Goal: Transaction & Acquisition: Purchase product/service

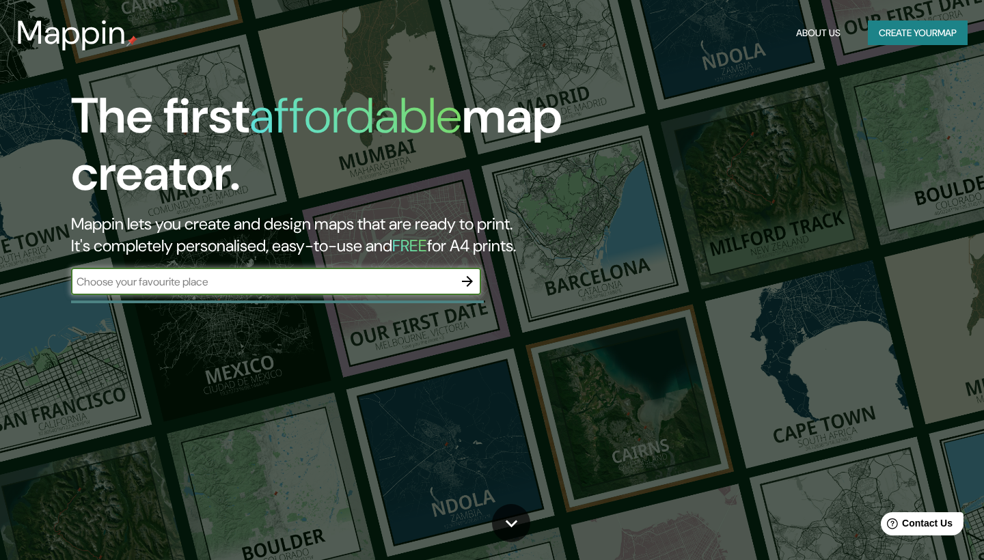
click at [152, 283] on input "text" at bounding box center [262, 282] width 383 height 16
click at [178, 281] on input "text" at bounding box center [262, 282] width 383 height 16
type input "[GEOGRAPHIC_DATA]"
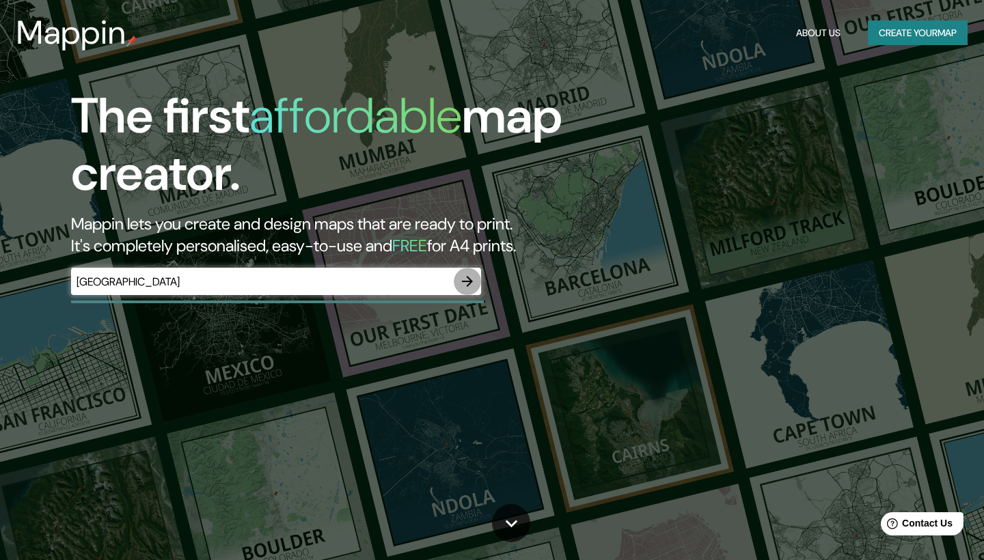
click at [469, 279] on icon "button" at bounding box center [467, 281] width 16 height 16
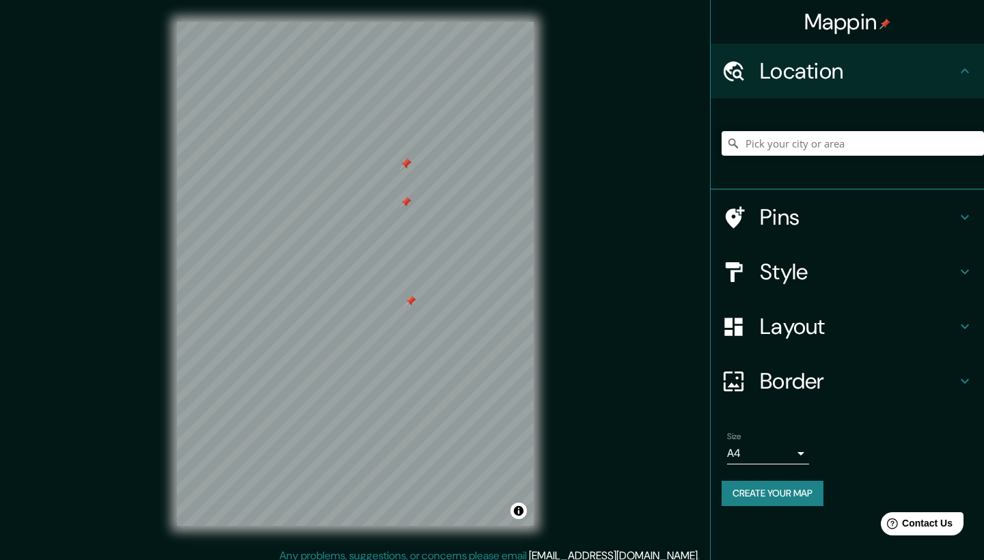
click at [786, 219] on h4 "Pins" at bounding box center [858, 217] width 197 height 27
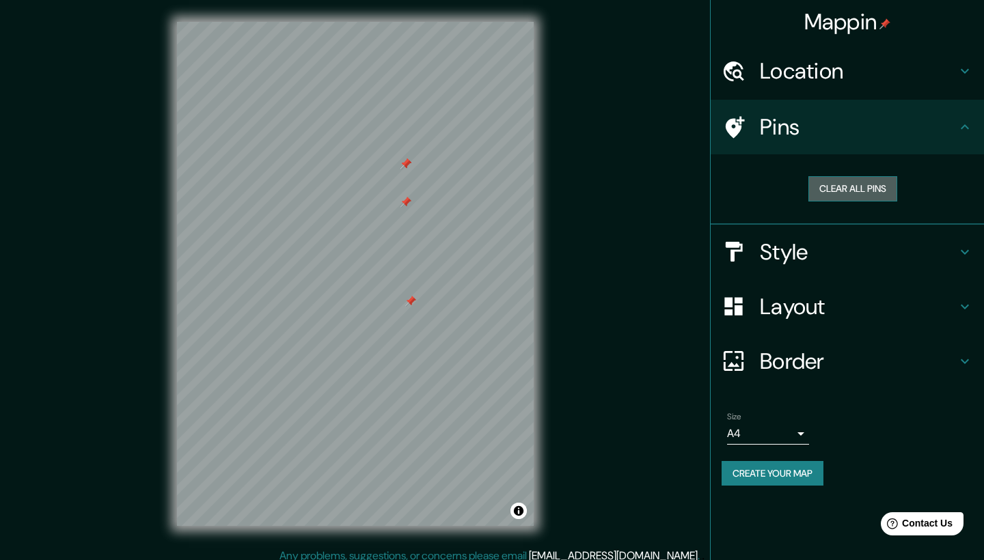
click at [833, 191] on button "Clear all pins" at bounding box center [852, 188] width 89 height 25
click at [775, 300] on h4 "Layout" at bounding box center [858, 306] width 197 height 27
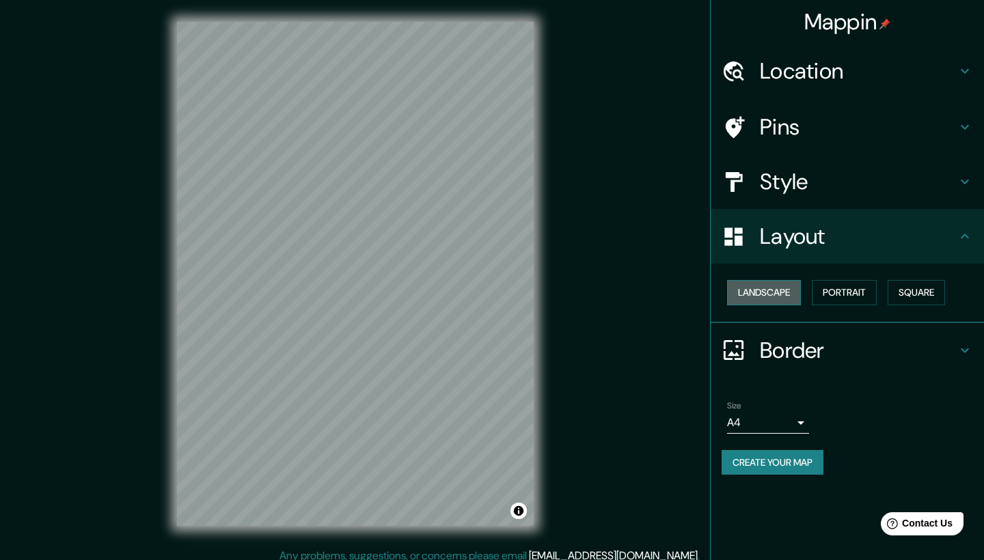
click at [771, 289] on button "Landscape" at bounding box center [764, 292] width 74 height 25
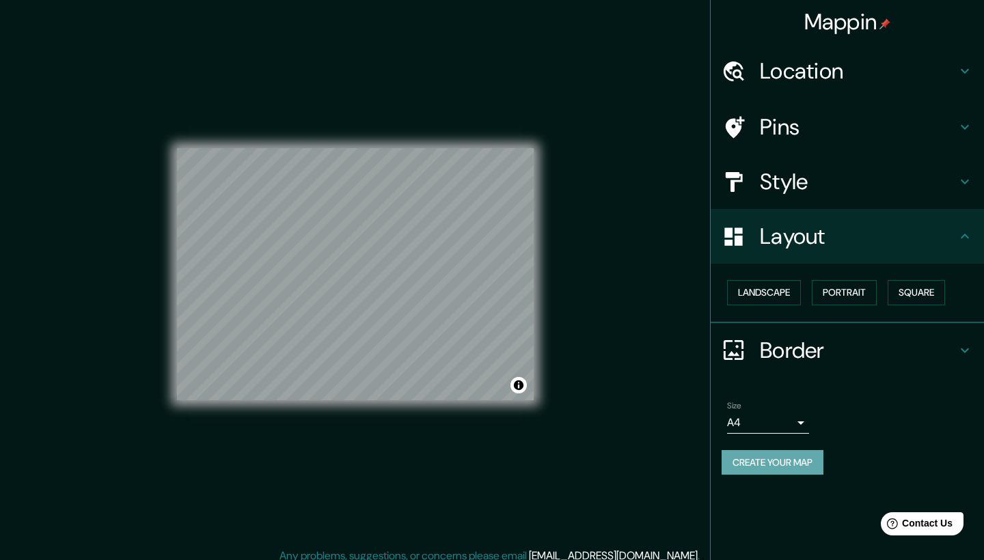
click at [801, 460] on button "Create your map" at bounding box center [772, 462] width 102 height 25
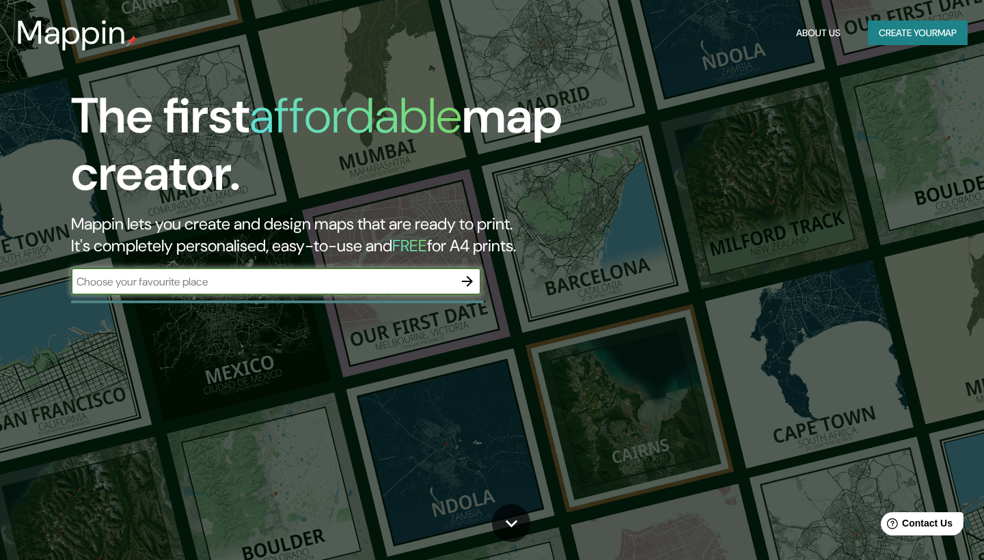
click at [343, 282] on input "text" at bounding box center [262, 282] width 383 height 16
type input "Santa [PERSON_NAME] de Mudela"
click at [474, 286] on icon "button" at bounding box center [467, 281] width 16 height 16
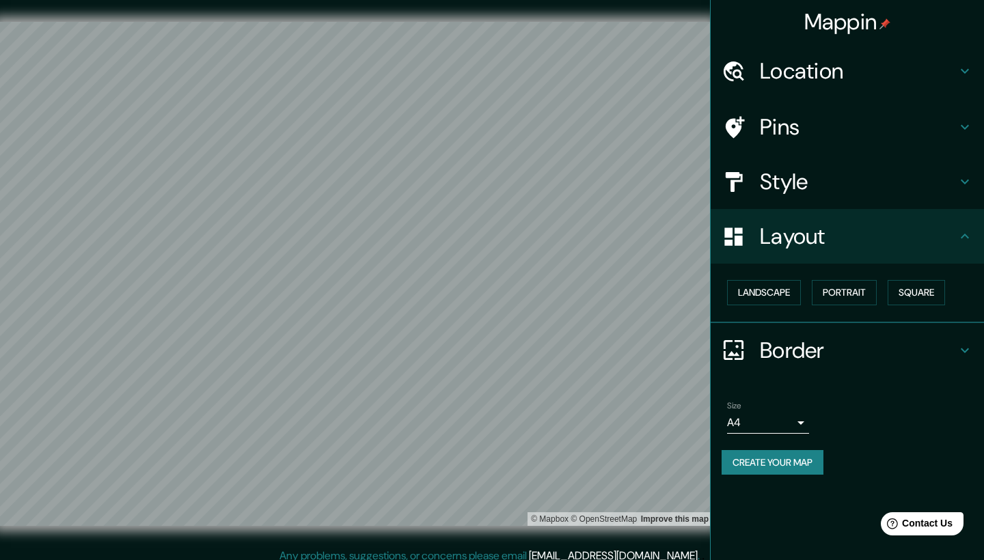
click at [734, 260] on div "Mappin Location Pins Style Layout Landscape Portrait Square Border Choose a bor…" at bounding box center [492, 285] width 984 height 570
click at [846, 299] on button "Portrait" at bounding box center [844, 292] width 65 height 25
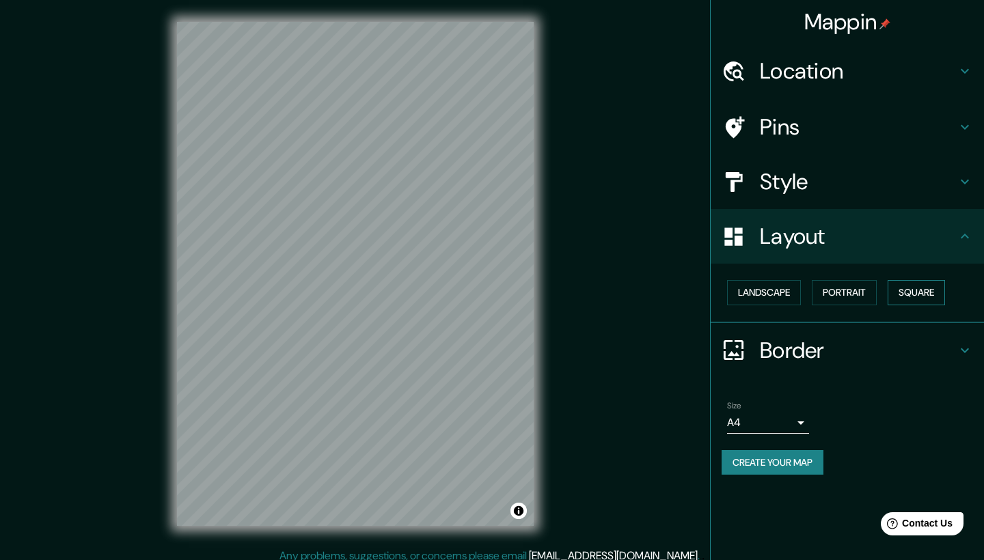
click at [930, 287] on button "Square" at bounding box center [915, 292] width 57 height 25
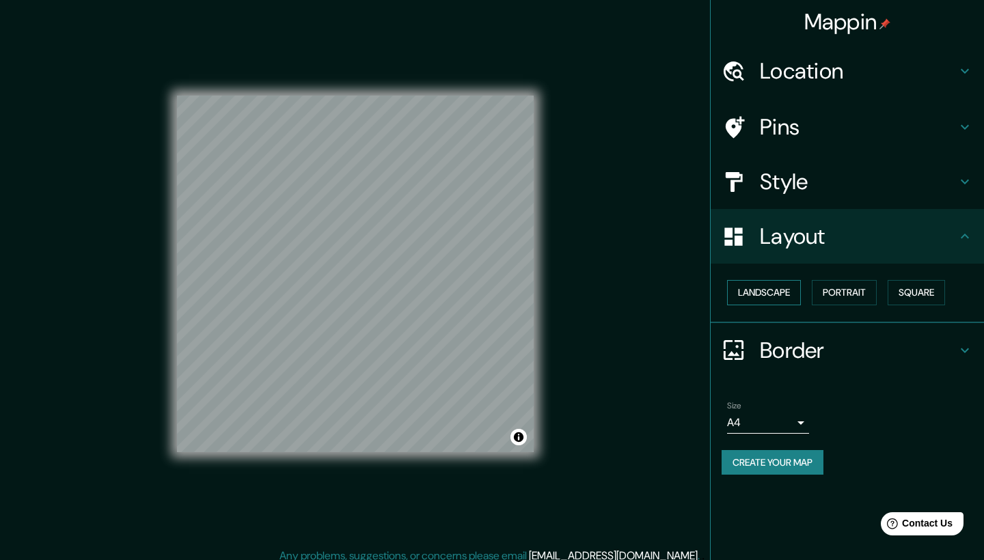
click at [763, 290] on button "Landscape" at bounding box center [764, 292] width 74 height 25
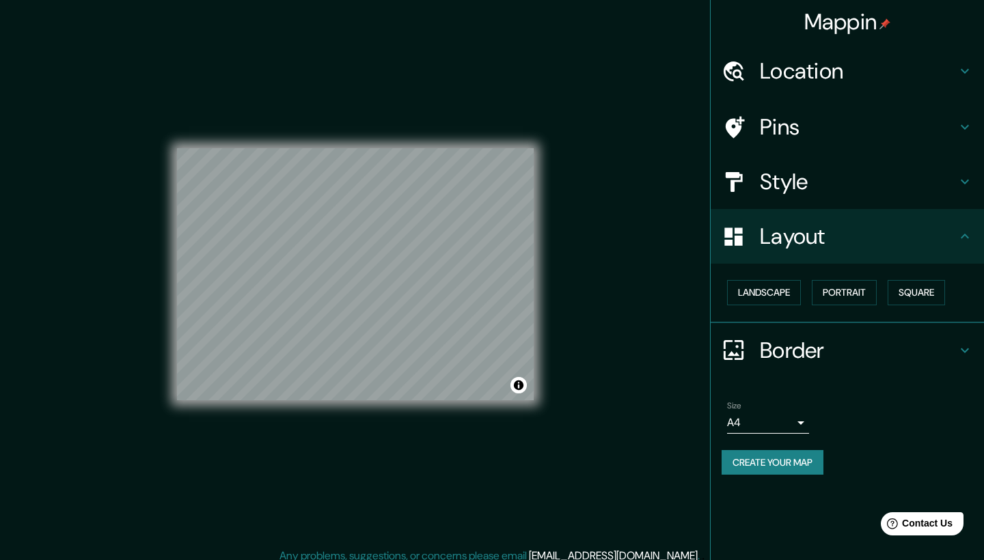
click at [769, 183] on h4 "Style" at bounding box center [858, 181] width 197 height 27
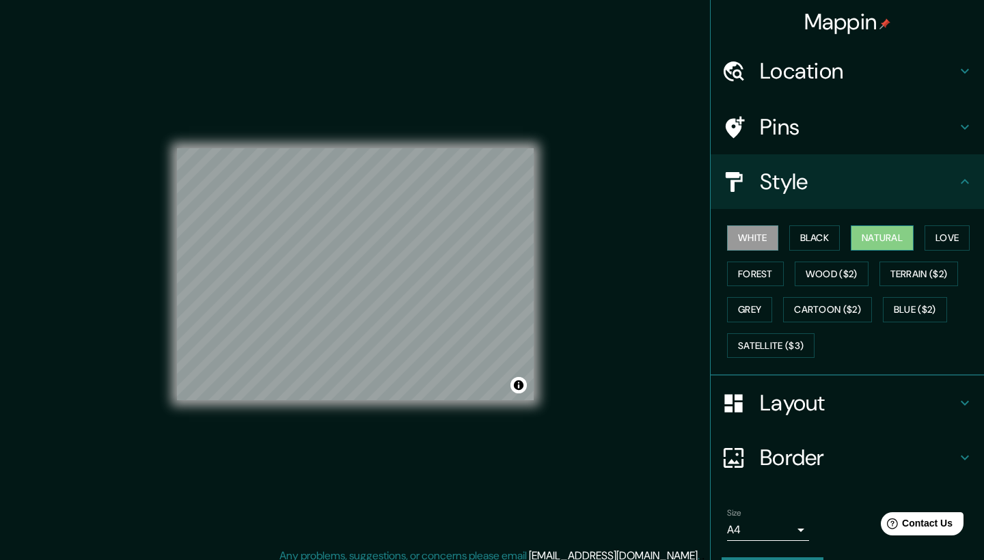
click at [885, 232] on button "Natural" at bounding box center [882, 237] width 63 height 25
click at [947, 235] on button "Love" at bounding box center [946, 237] width 45 height 25
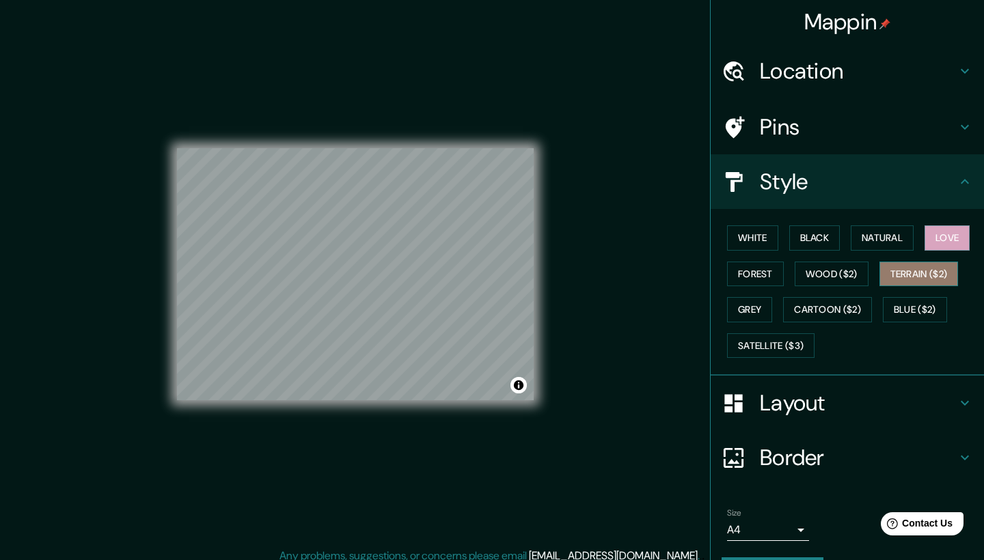
click at [930, 275] on button "Terrain ($2)" at bounding box center [918, 274] width 79 height 25
